Goal: Task Accomplishment & Management: Use online tool/utility

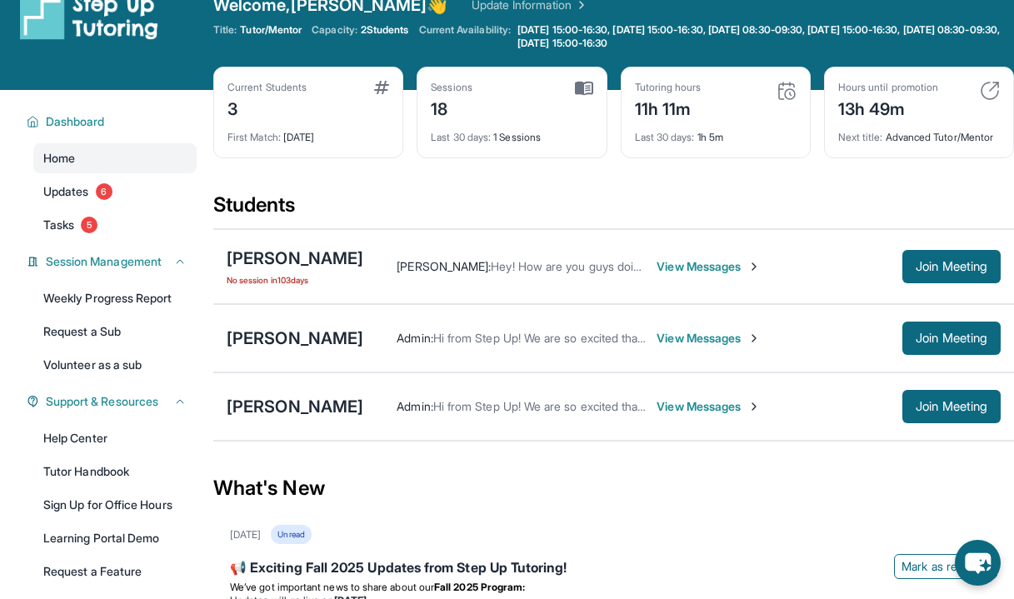
scroll to position [32, 0]
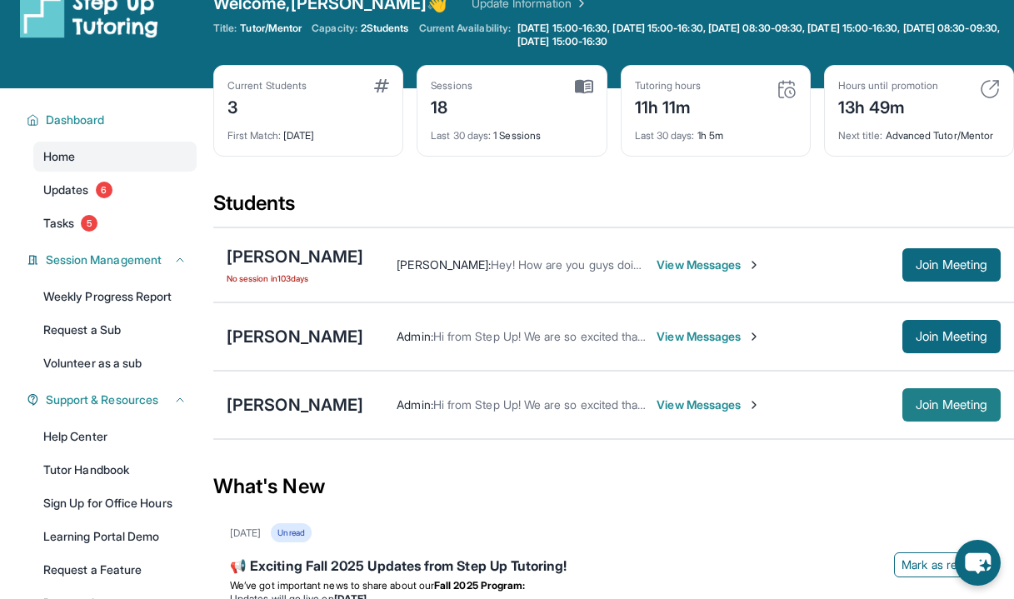
click at [932, 410] on span "Join Meeting" at bounding box center [951, 405] width 72 height 10
click at [956, 410] on span "Join Meeting" at bounding box center [951, 405] width 72 height 10
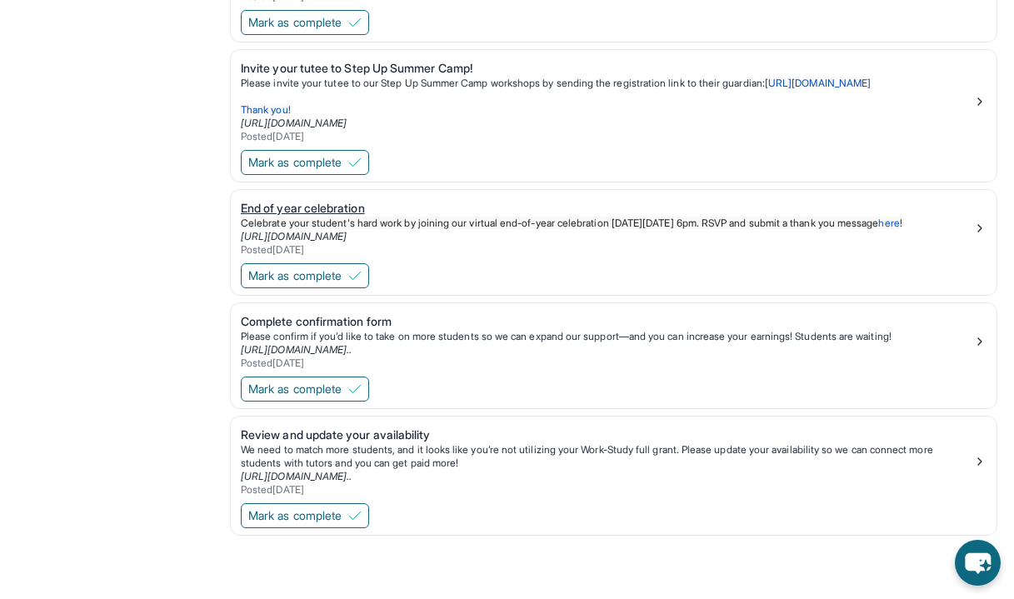
scroll to position [808, 0]
click at [710, 344] on div "[URL][DOMAIN_NAME].." at bounding box center [607, 349] width 732 height 13
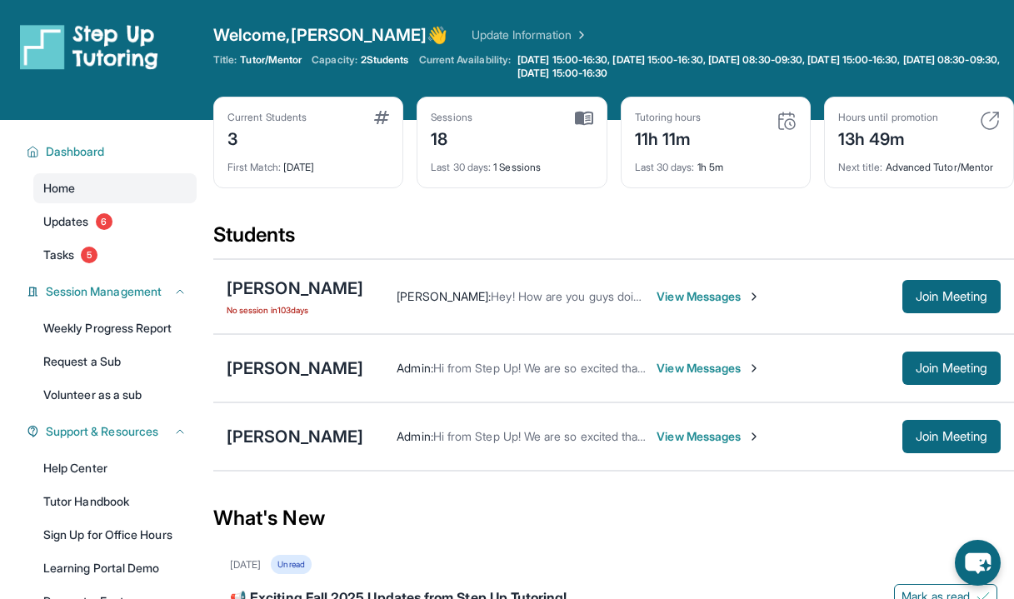
scroll to position [0, 0]
click at [691, 377] on span "View Messages" at bounding box center [708, 368] width 104 height 17
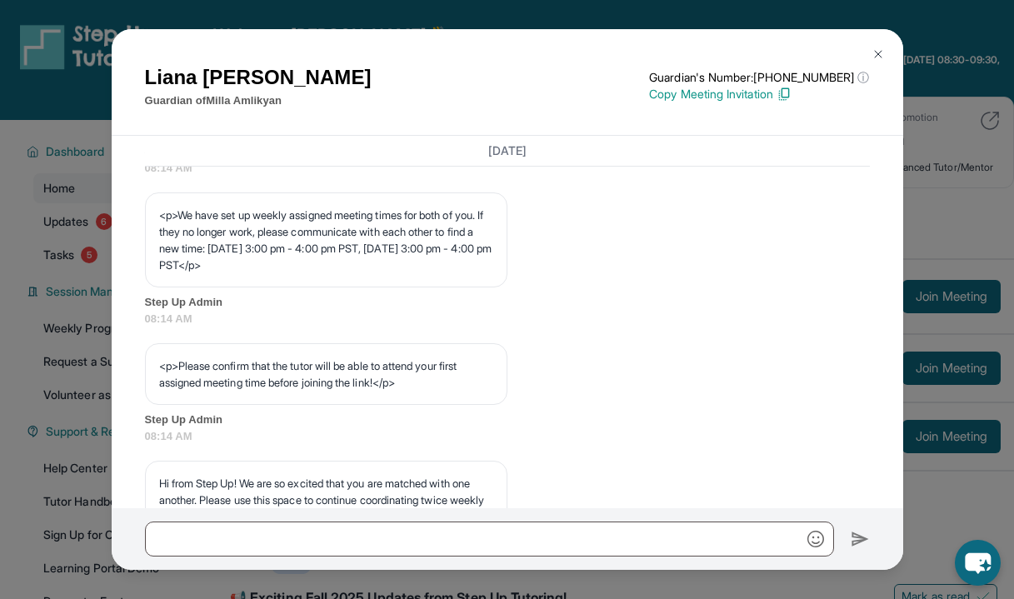
scroll to position [891, 0]
click at [881, 44] on button at bounding box center [877, 53] width 33 height 33
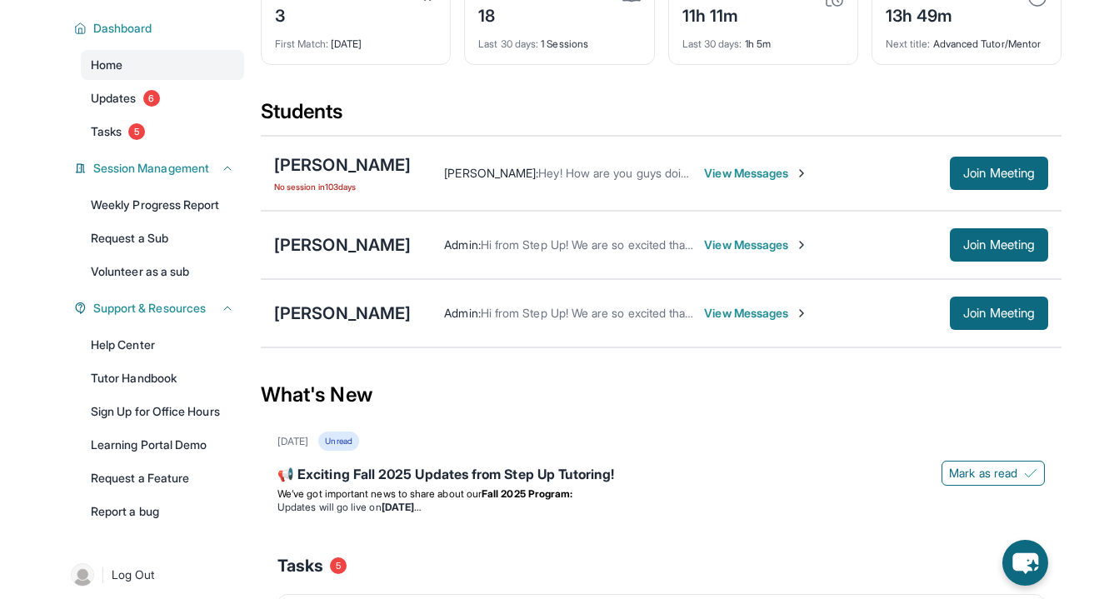
scroll to position [127, 0]
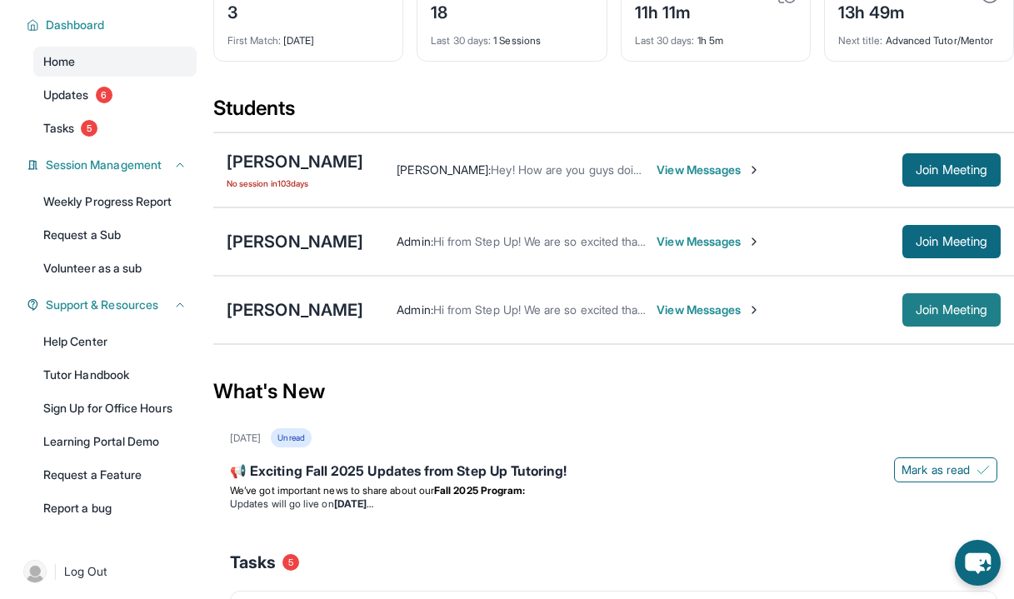
click at [945, 315] on span "Join Meeting" at bounding box center [951, 310] width 72 height 10
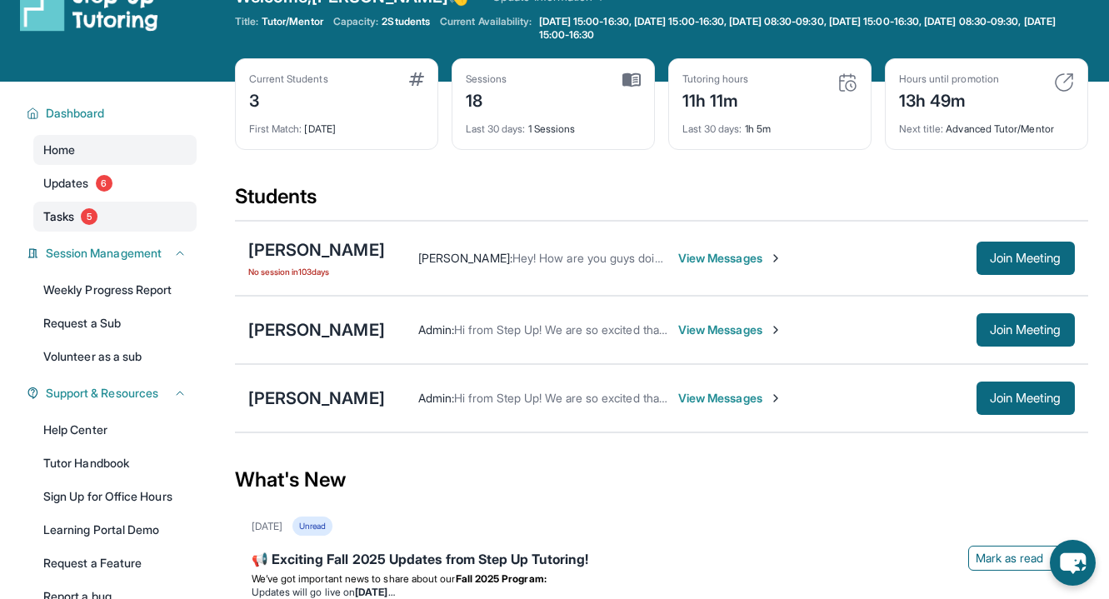
scroll to position [37, 0]
